Goal: Book appointment/travel/reservation

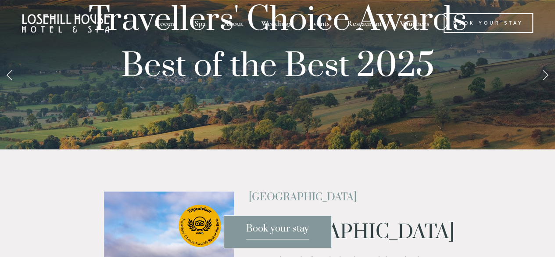
click at [277, 234] on span "Book your stay" at bounding box center [277, 231] width 63 height 17
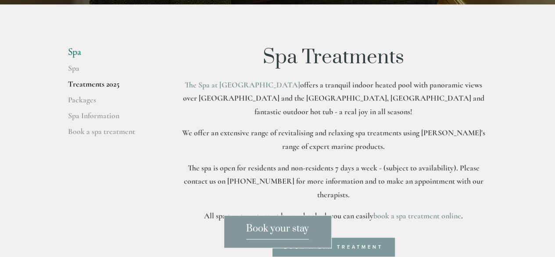
scroll to position [299, 0]
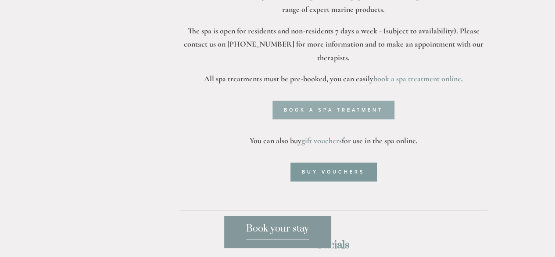
click at [361, 101] on link "Book a spa treatment" at bounding box center [334, 110] width 122 height 18
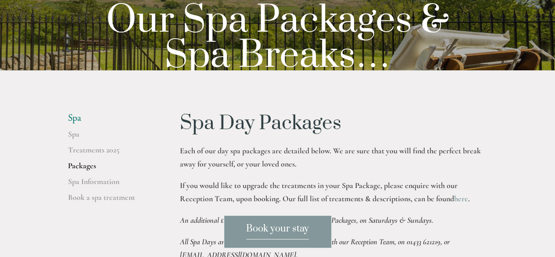
scroll to position [87, 0]
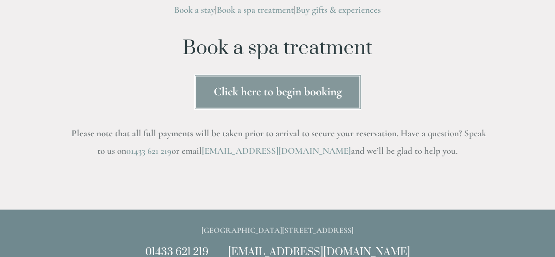
scroll to position [88, 0]
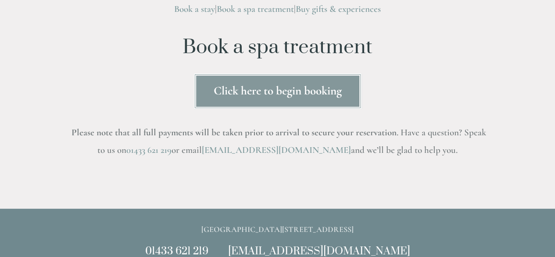
click at [284, 98] on link "Click here to begin booking" at bounding box center [278, 91] width 168 height 36
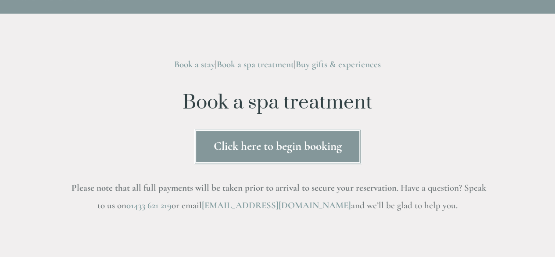
scroll to position [34, 0]
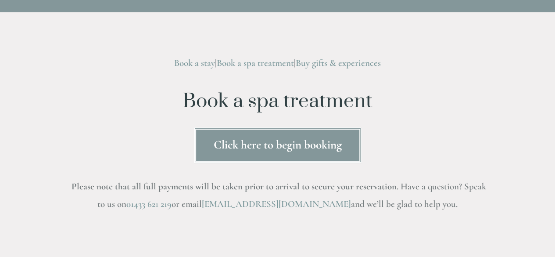
click at [282, 140] on link "Click here to begin booking" at bounding box center [278, 145] width 168 height 36
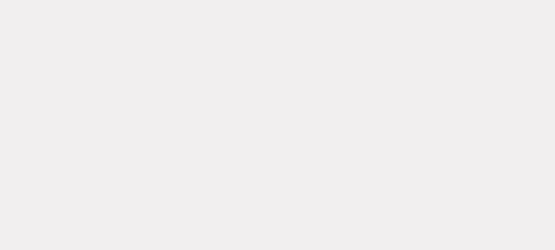
scroll to position [155, 0]
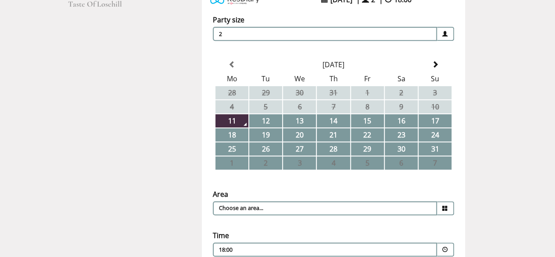
scroll to position [167, 0]
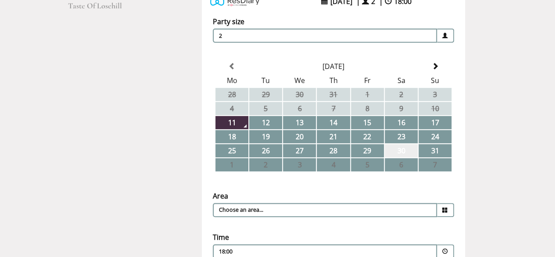
click at [409, 145] on td "30" at bounding box center [401, 150] width 33 height 13
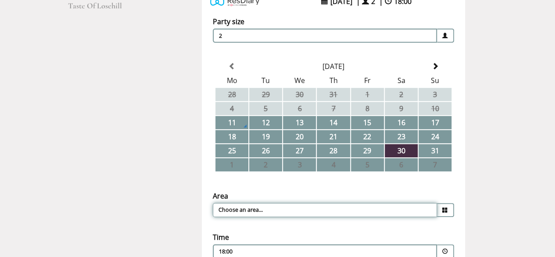
click at [424, 206] on input "Choose an area..." at bounding box center [325, 210] width 224 height 14
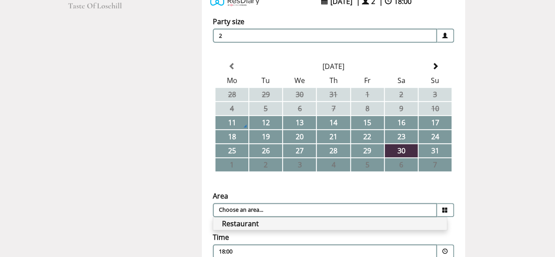
click at [419, 223] on li "Restaurant" at bounding box center [330, 223] width 234 height 12
type input "Restaurant"
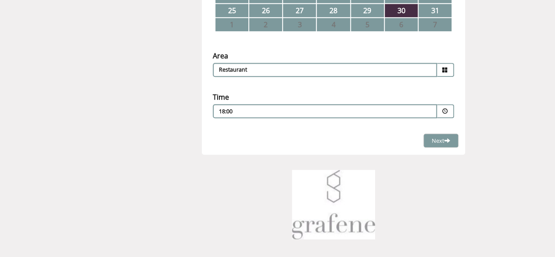
scroll to position [303, 0]
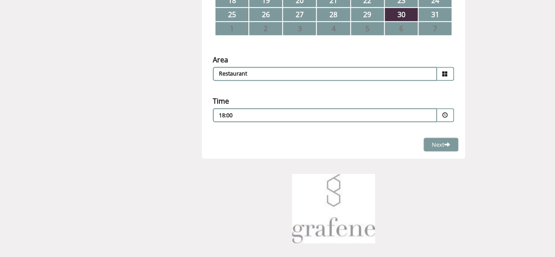
click at [446, 115] on span at bounding box center [446, 115] width 6 height 6
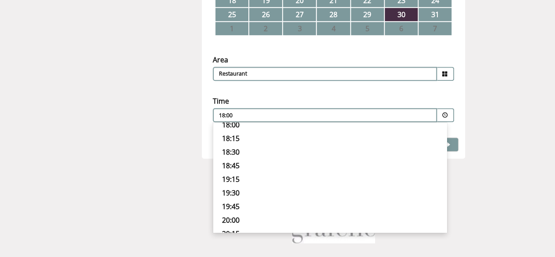
scroll to position [320, 0]
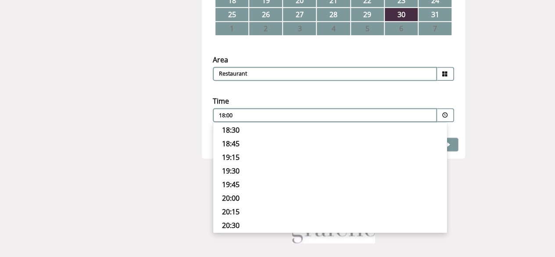
click at [237, 155] on p "19:15" at bounding box center [330, 157] width 216 height 10
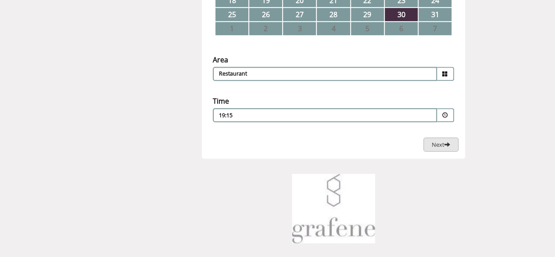
click at [435, 144] on span "Next" at bounding box center [441, 144] width 18 height 8
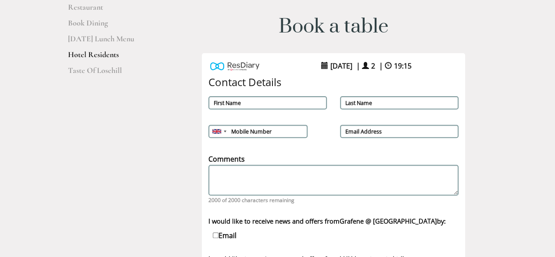
scroll to position [108, 0]
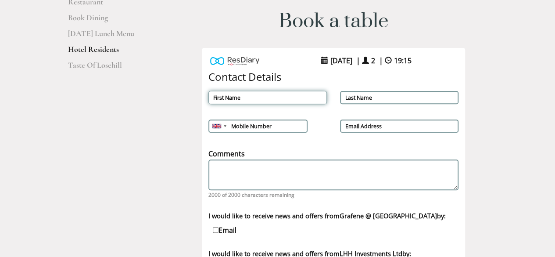
click at [266, 101] on input "First Name" at bounding box center [268, 97] width 119 height 13
type input "[PERSON_NAME]"
type input "07760312496"
type input "[PERSON_NAME][EMAIL_ADDRESS][PERSON_NAME][DOMAIN_NAME]"
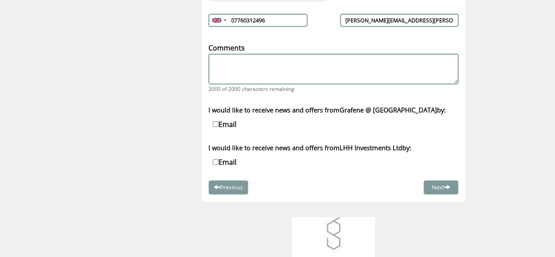
scroll to position [221, 0]
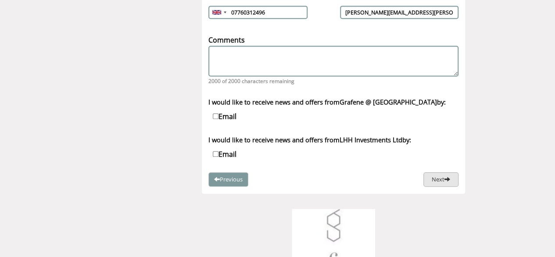
click at [450, 176] on span at bounding box center [448, 179] width 6 height 6
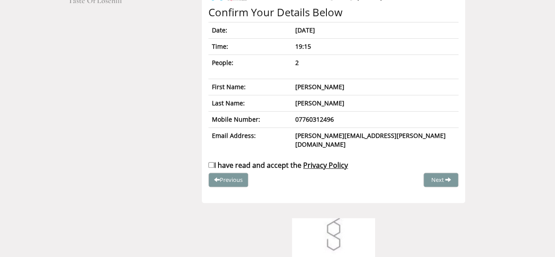
click at [209, 162] on input "I have read and accept the Privacy Policy" at bounding box center [212, 165] width 6 height 6
checkbox input "true"
click at [430, 175] on button "Complete Booking" at bounding box center [425, 180] width 67 height 14
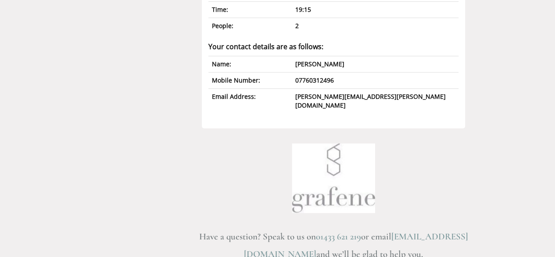
scroll to position [0, 0]
